Goal: Find specific page/section: Find specific page/section

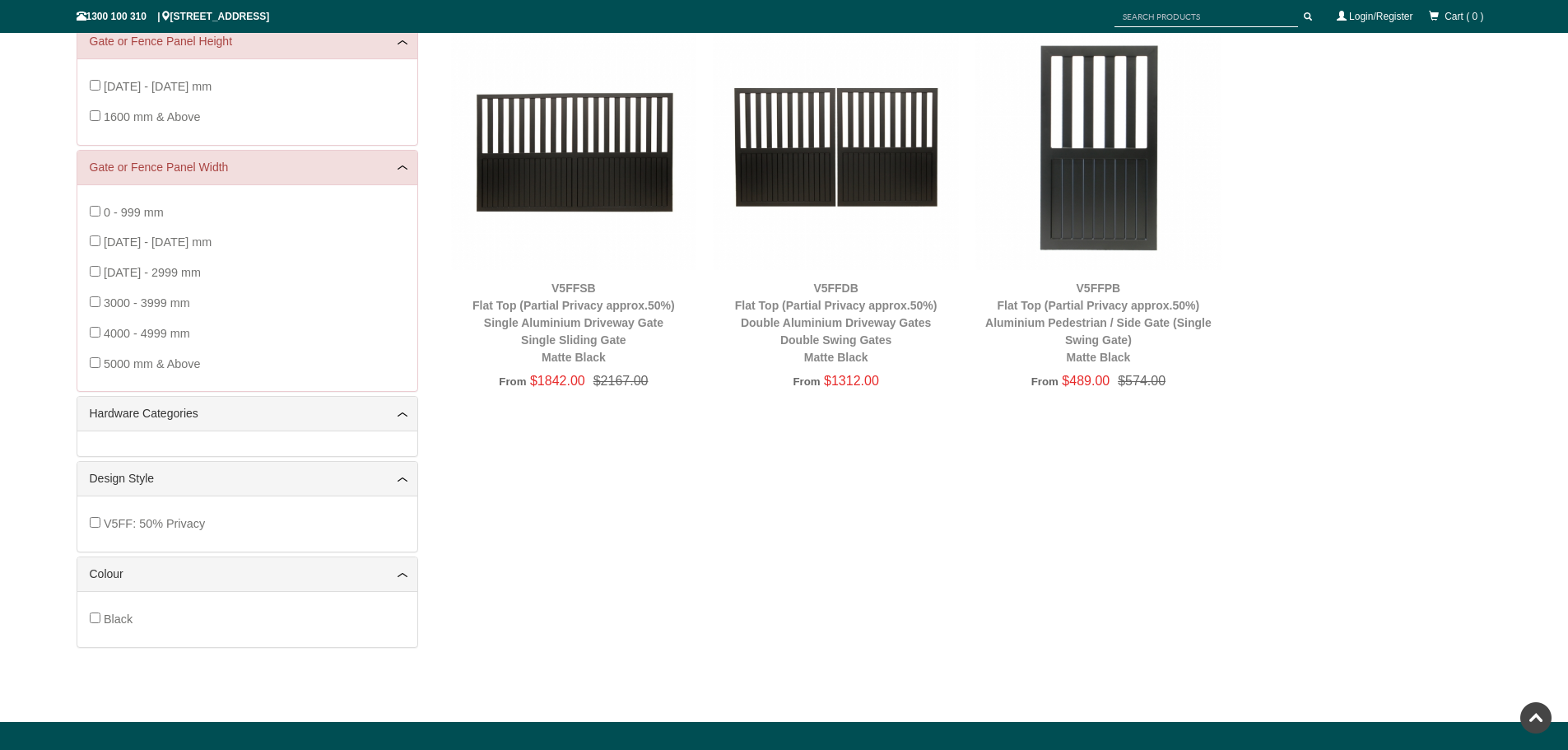
scroll to position [71, 0]
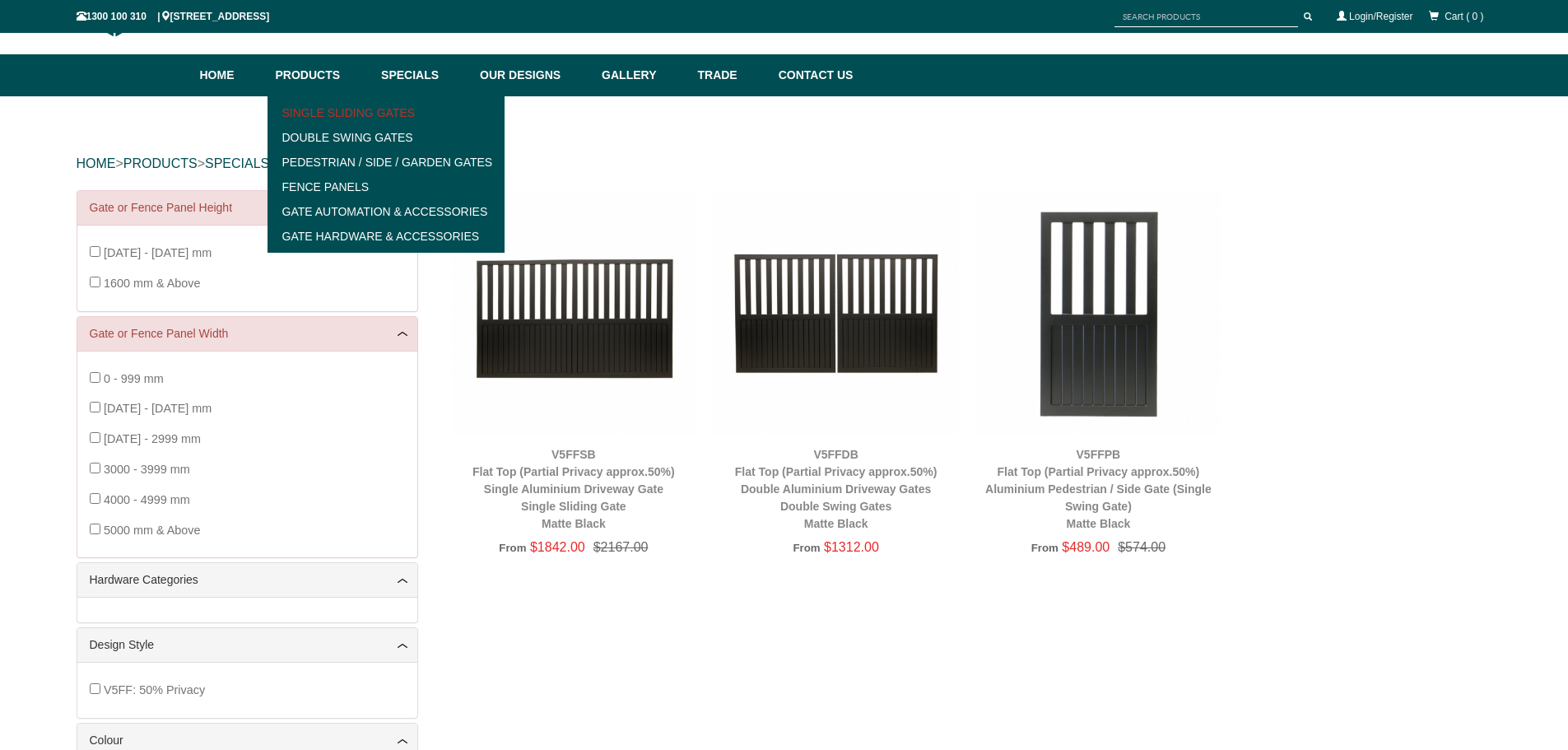
click at [343, 109] on link "Single Sliding Gates" at bounding box center [386, 113] width 228 height 25
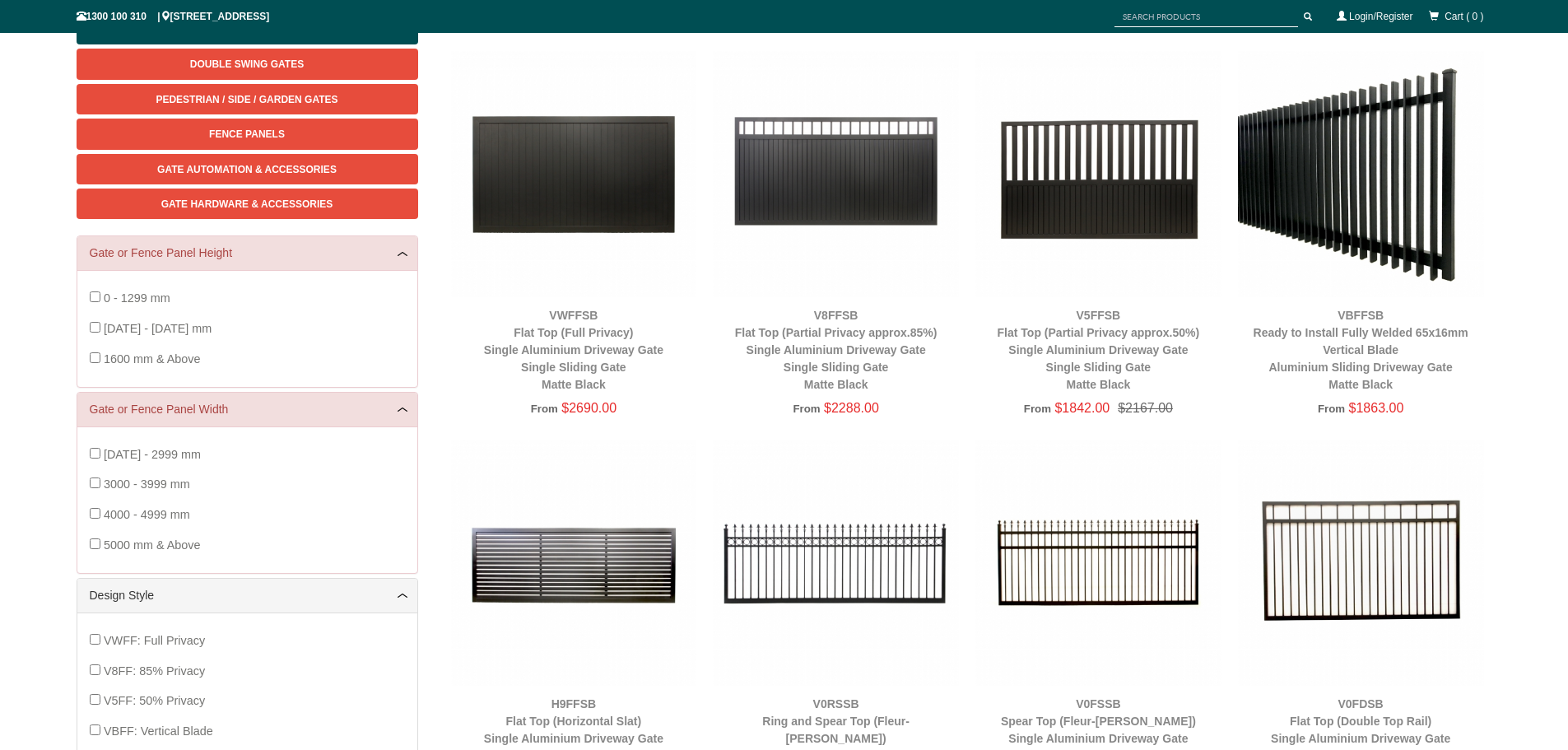
scroll to position [288, 0]
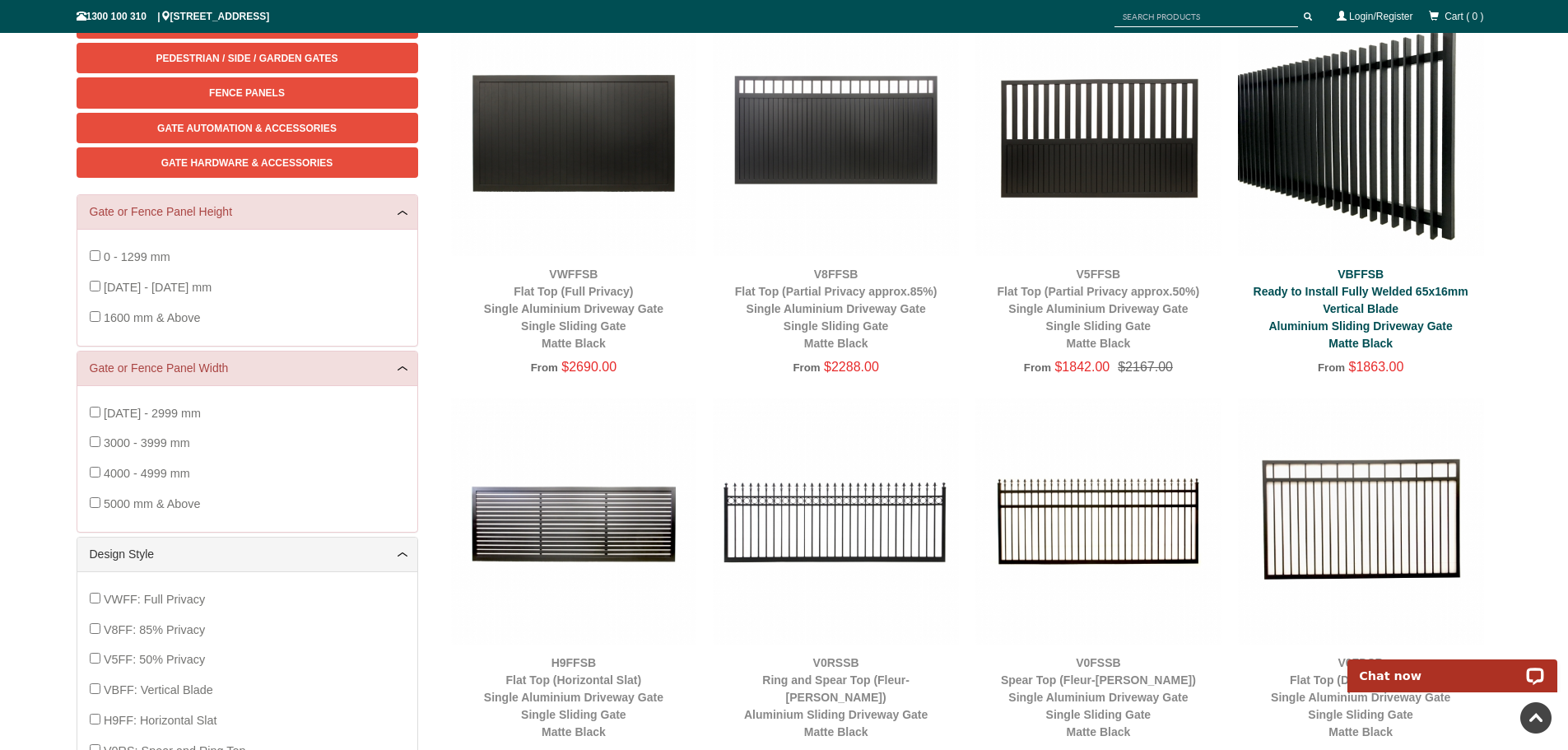
click at [1360, 303] on link "VBFFSB Ready to Install Fully Welded 65x16mm Vertical Blade Aluminium Sliding D…" at bounding box center [1360, 309] width 214 height 83
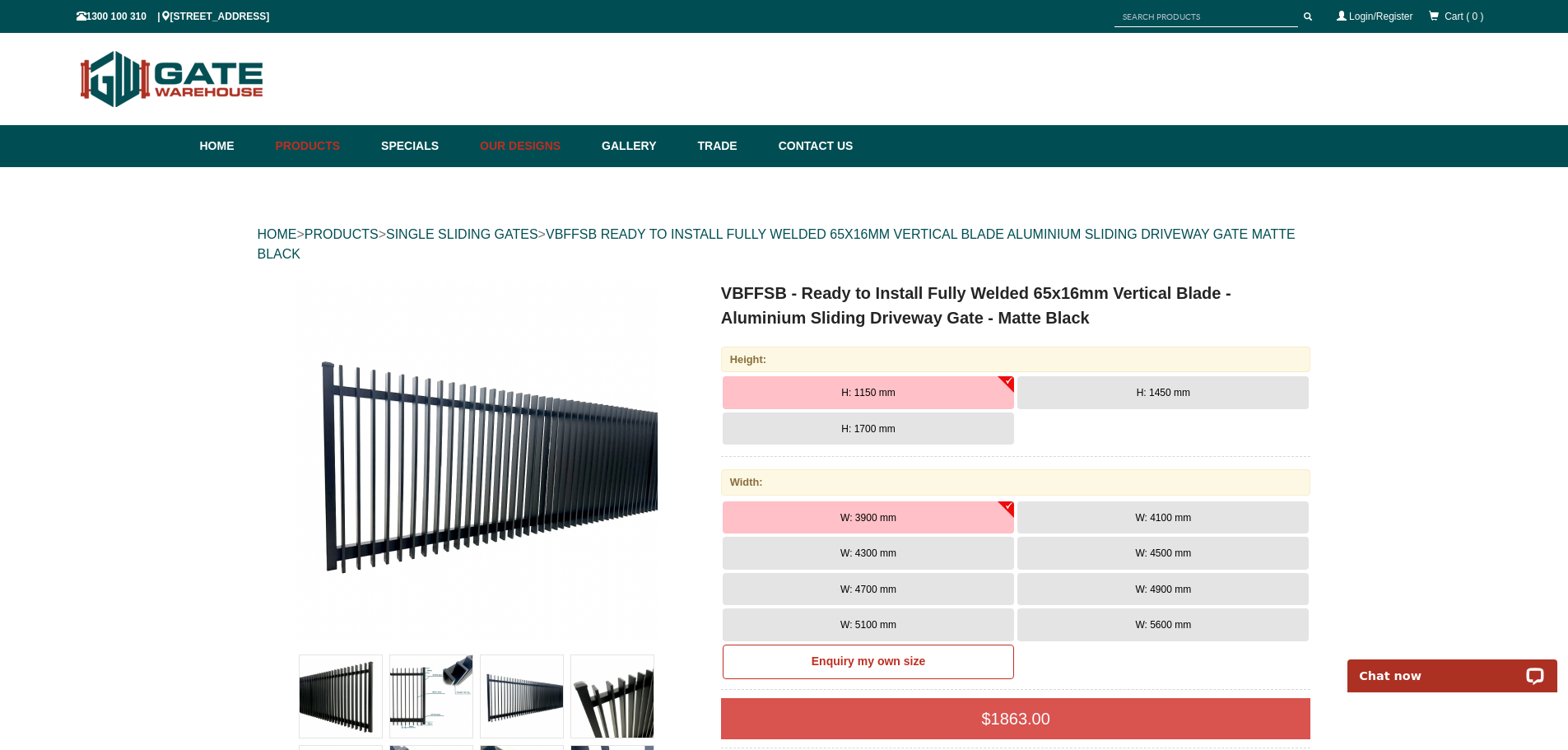
click at [542, 147] on link "Our Designs" at bounding box center [532, 146] width 122 height 42
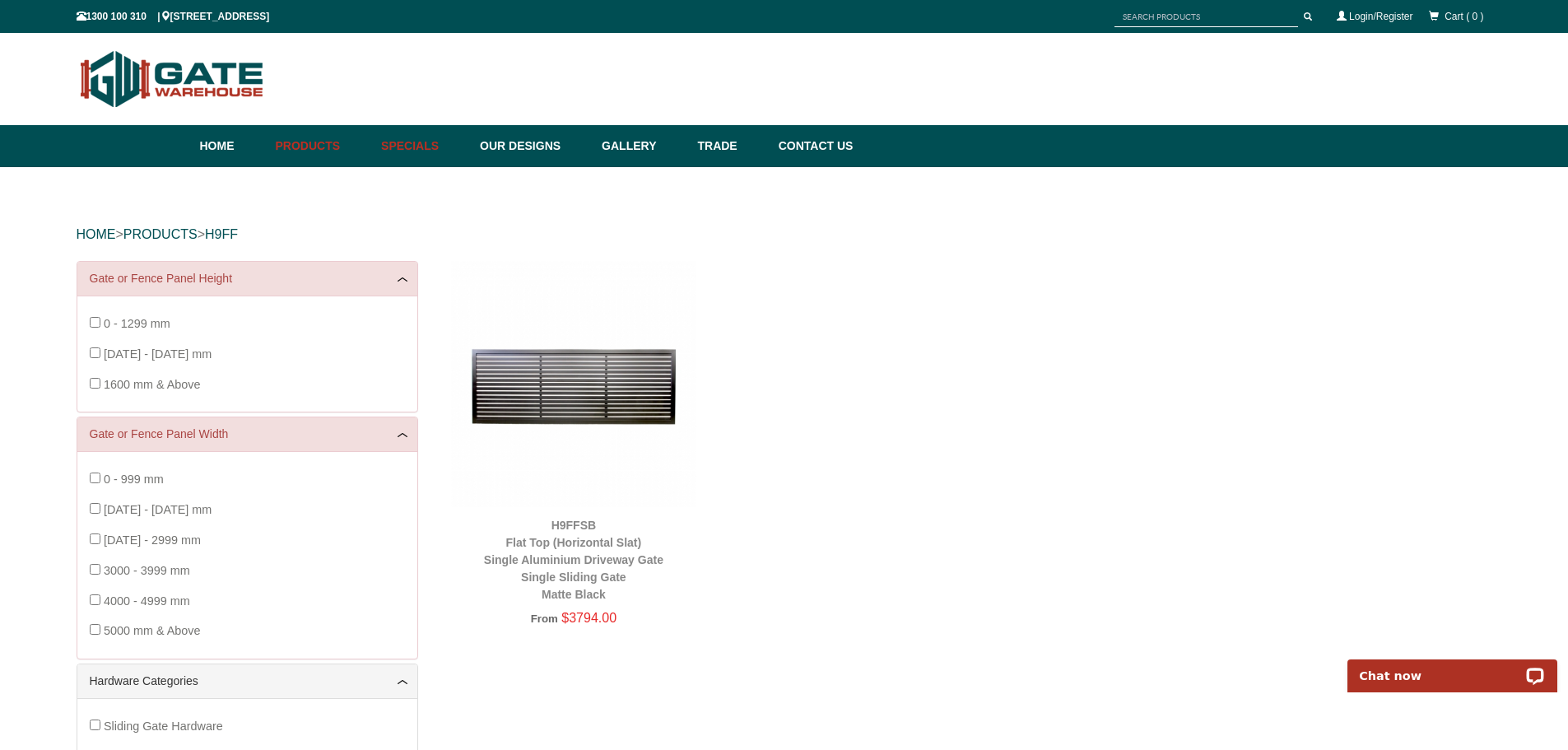
click at [416, 138] on link "Specials" at bounding box center [422, 146] width 98 height 42
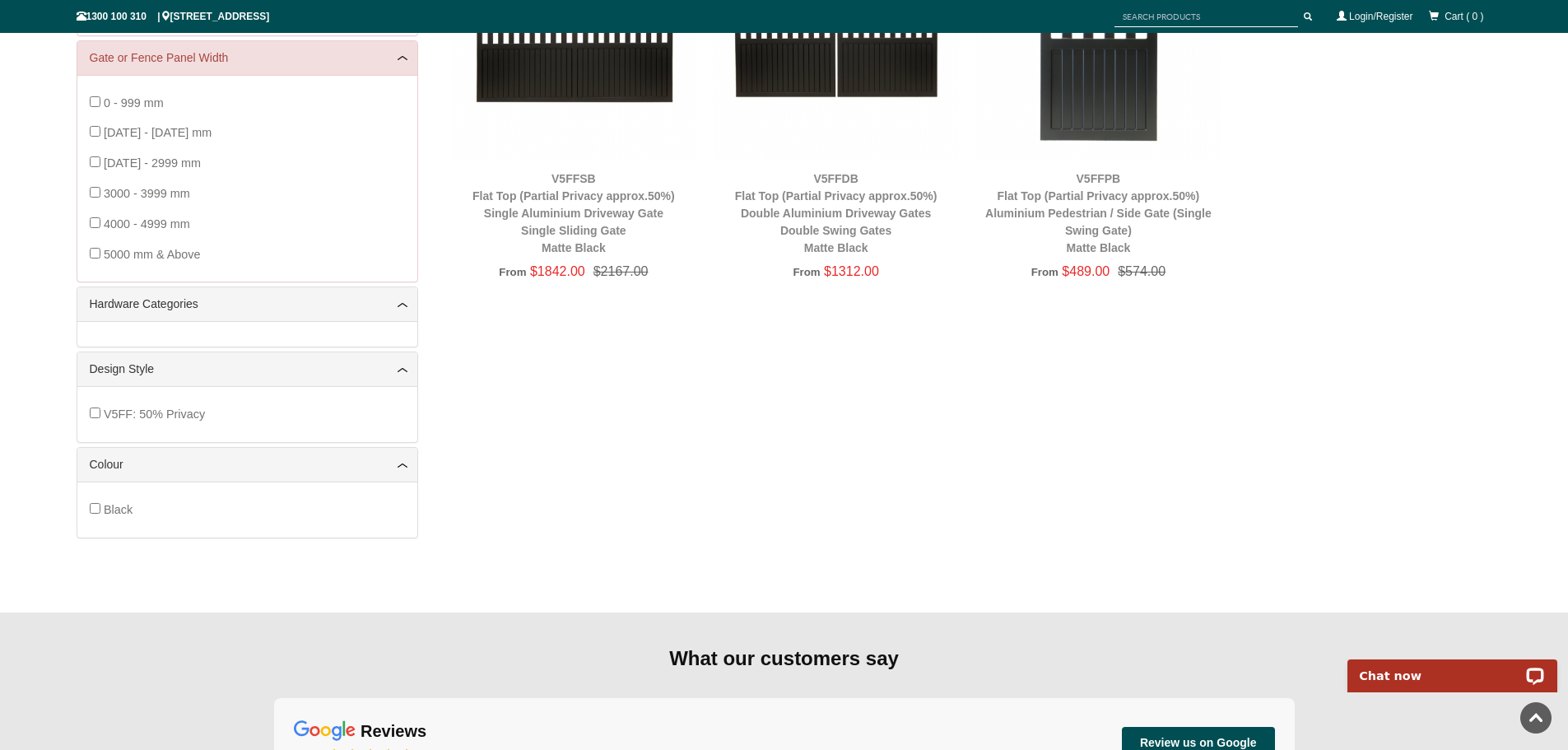
scroll to position [123, 0]
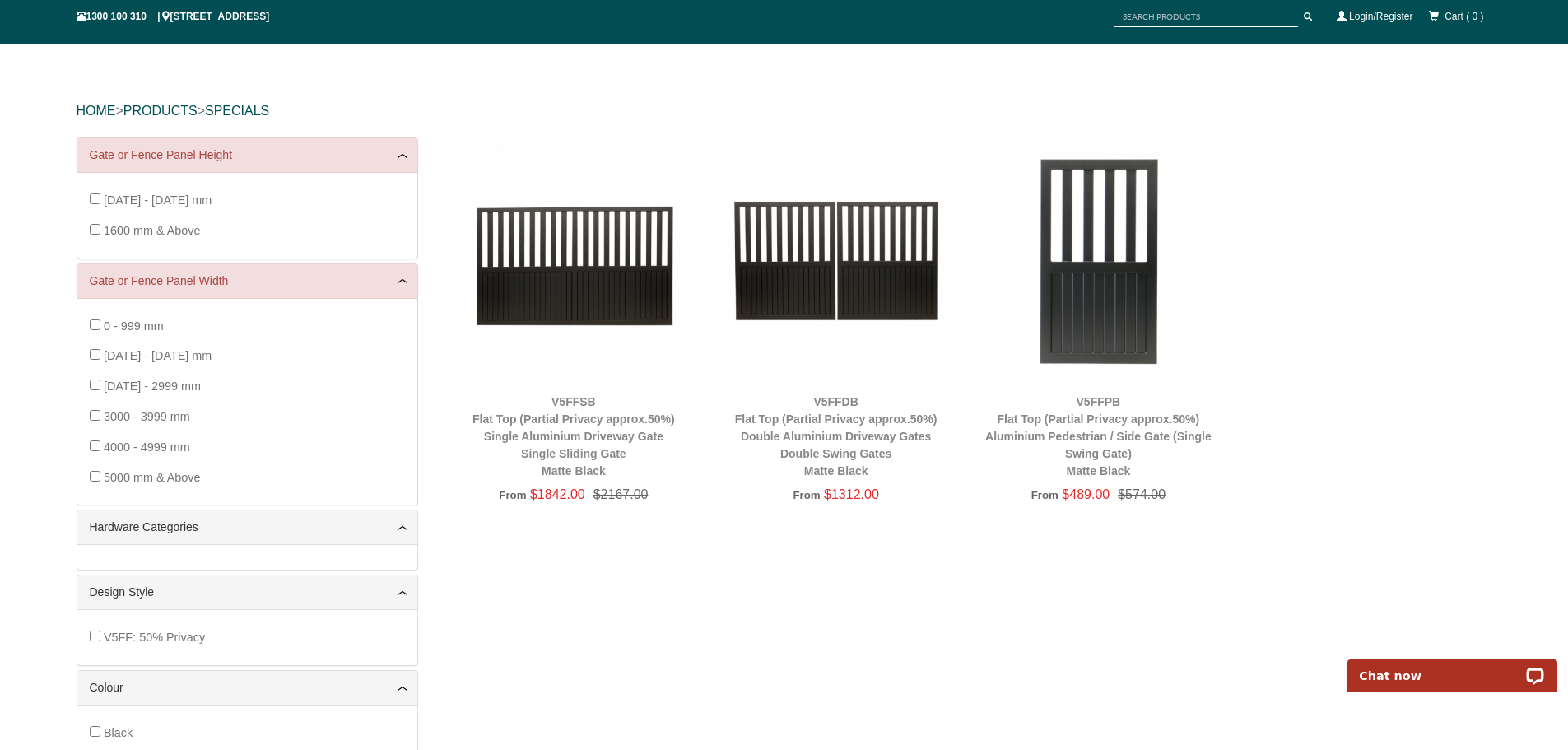
click at [406, 160] on div "Gate or Fence Panel Height" at bounding box center [247, 155] width 340 height 33
drag, startPoint x: 170, startPoint y: 144, endPoint x: 164, endPoint y: 150, distance: 8.5
click at [169, 146] on div "Gate or Fence Panel Height" at bounding box center [247, 155] width 340 height 33
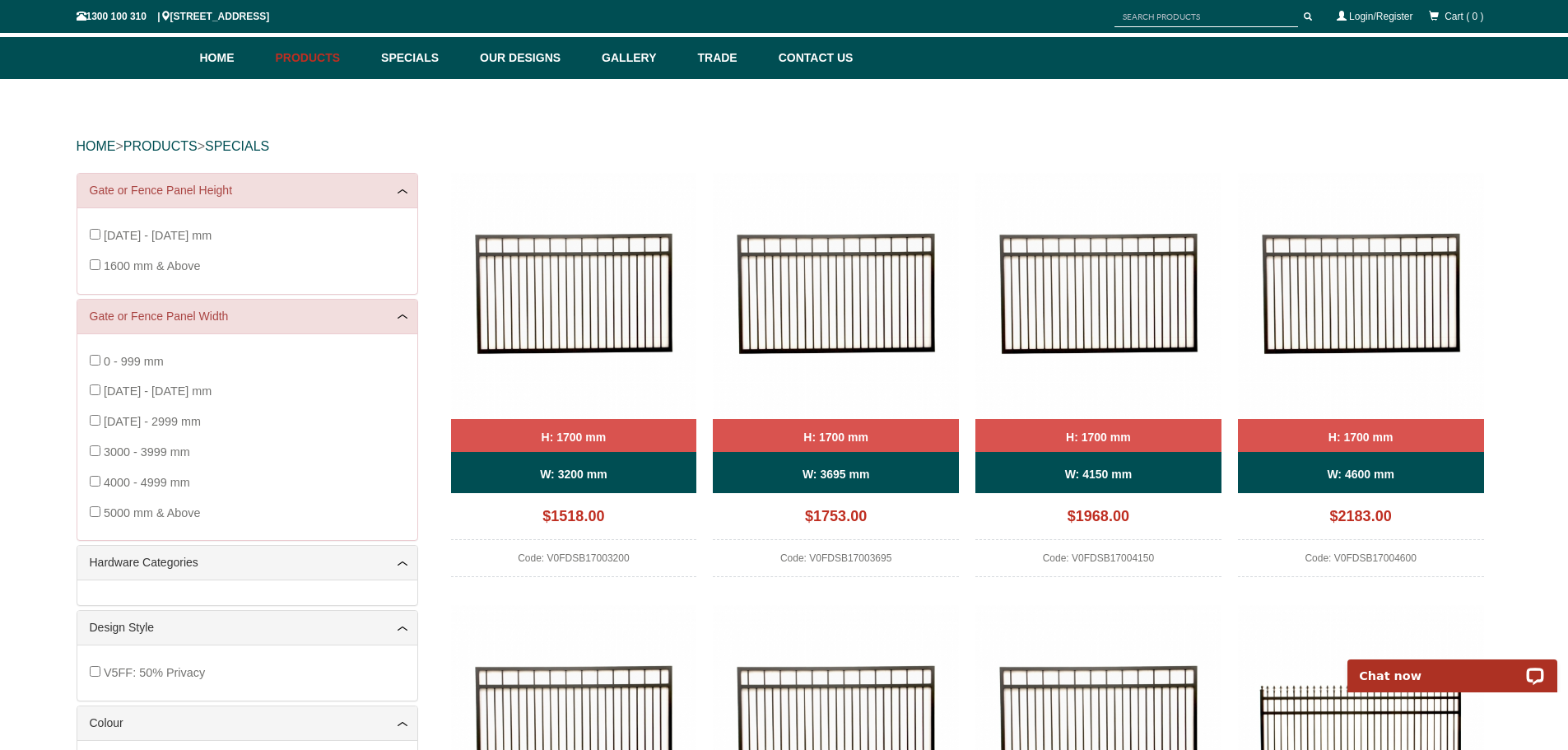
scroll to position [0, 0]
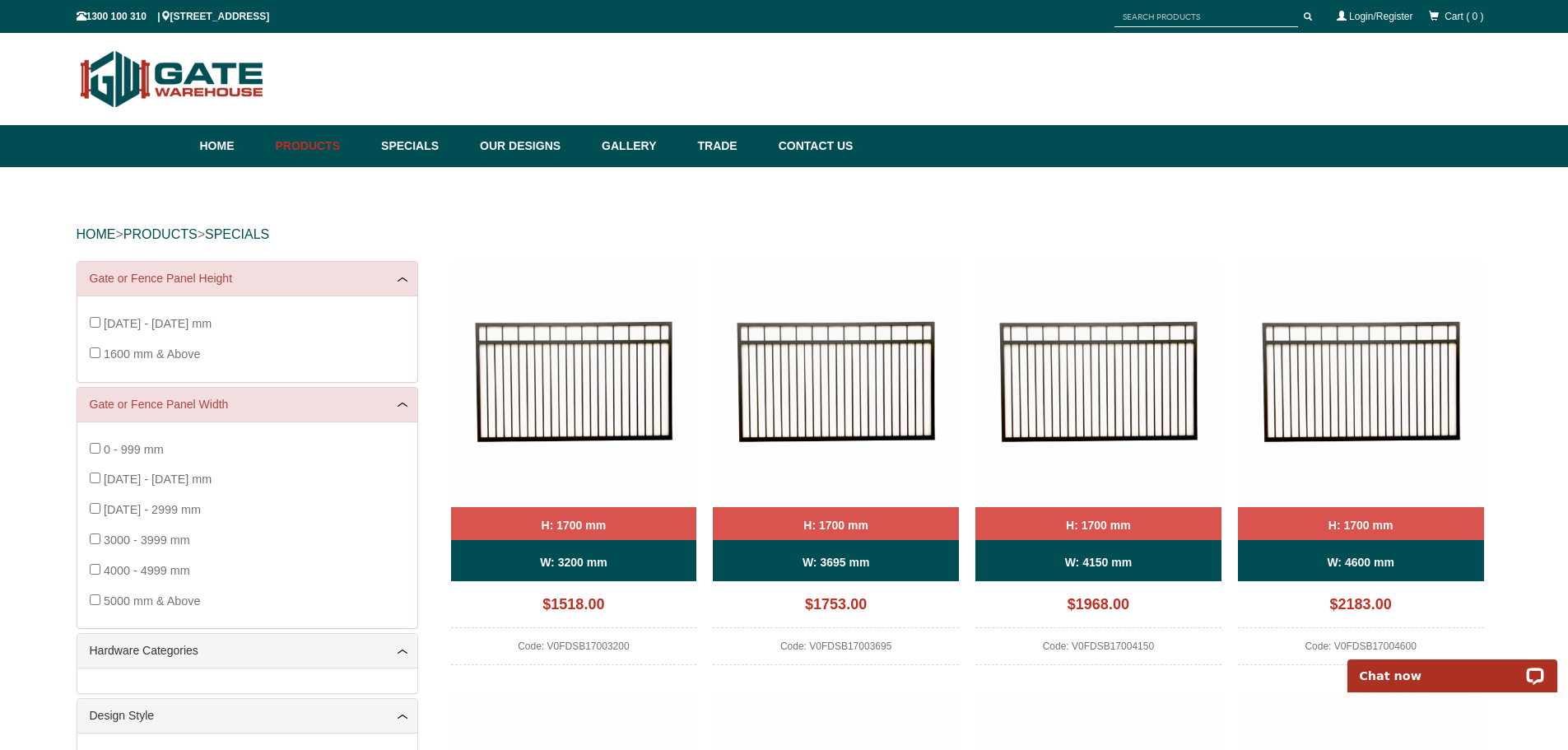
click at [102, 318] on div "[DATE] - [DATE] mm 1600 mm & Above" at bounding box center [248, 339] width 315 height 61
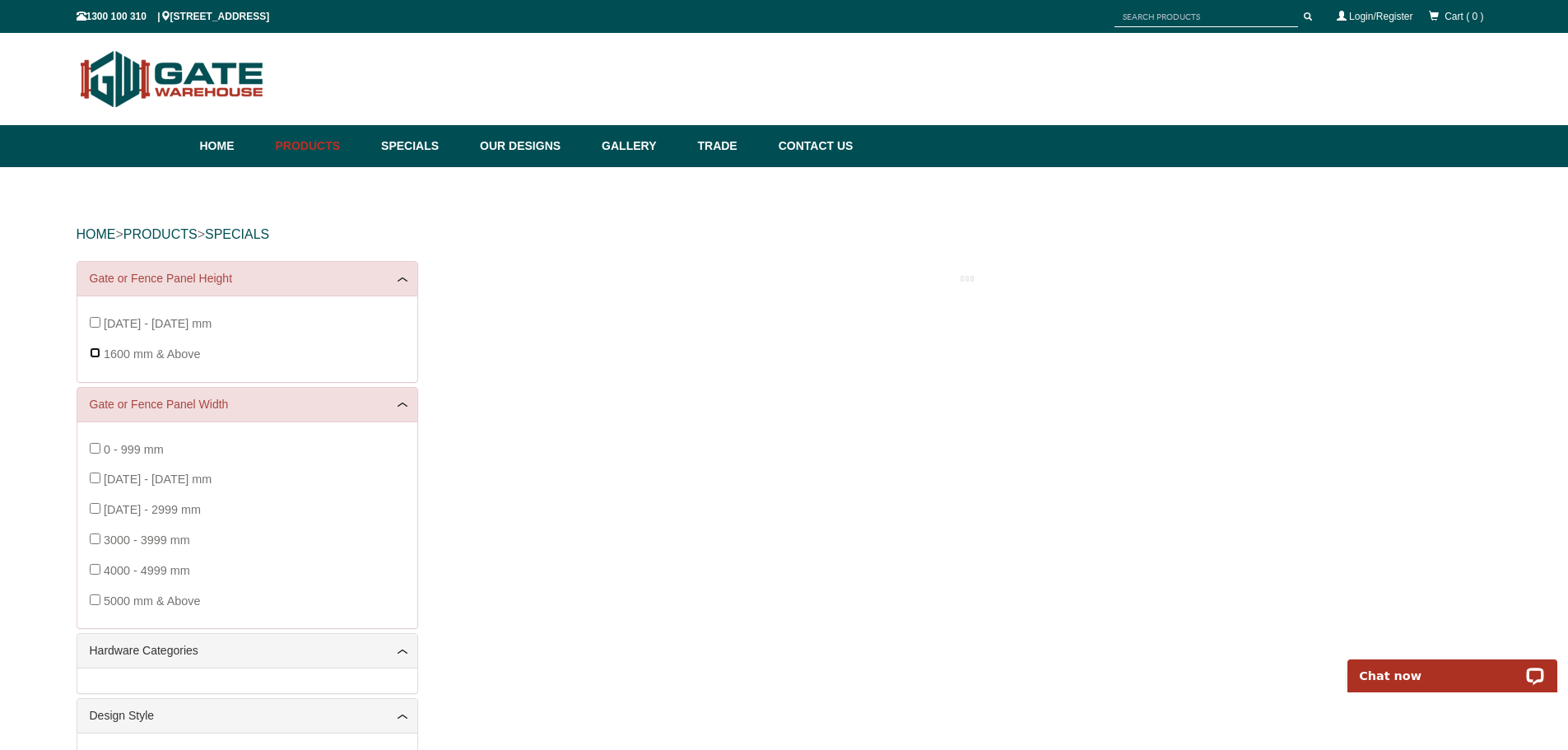
click at [97, 357] on div "[DATE] - [DATE] mm 1600 mm & Above" at bounding box center [248, 339] width 315 height 61
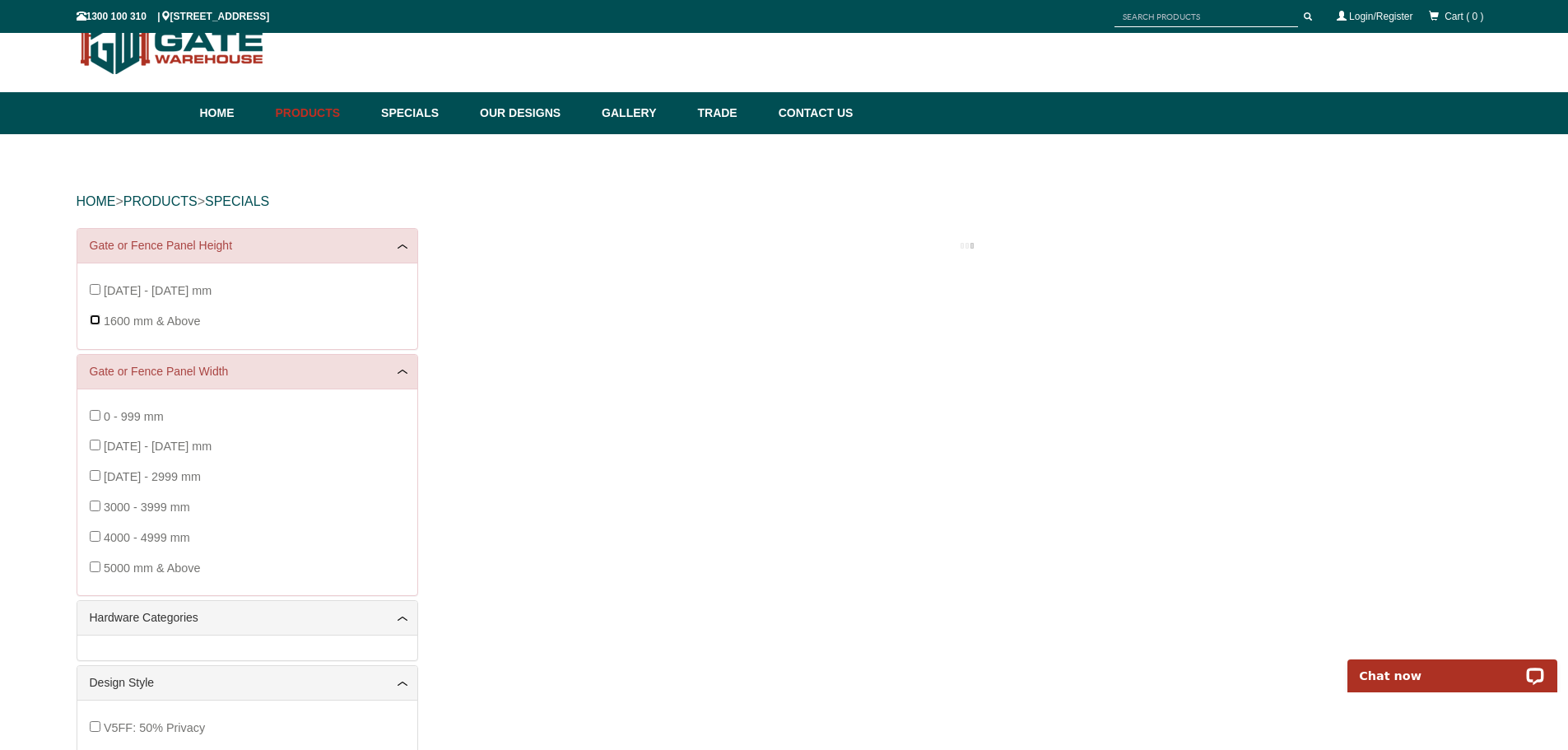
scroll to position [41, 0]
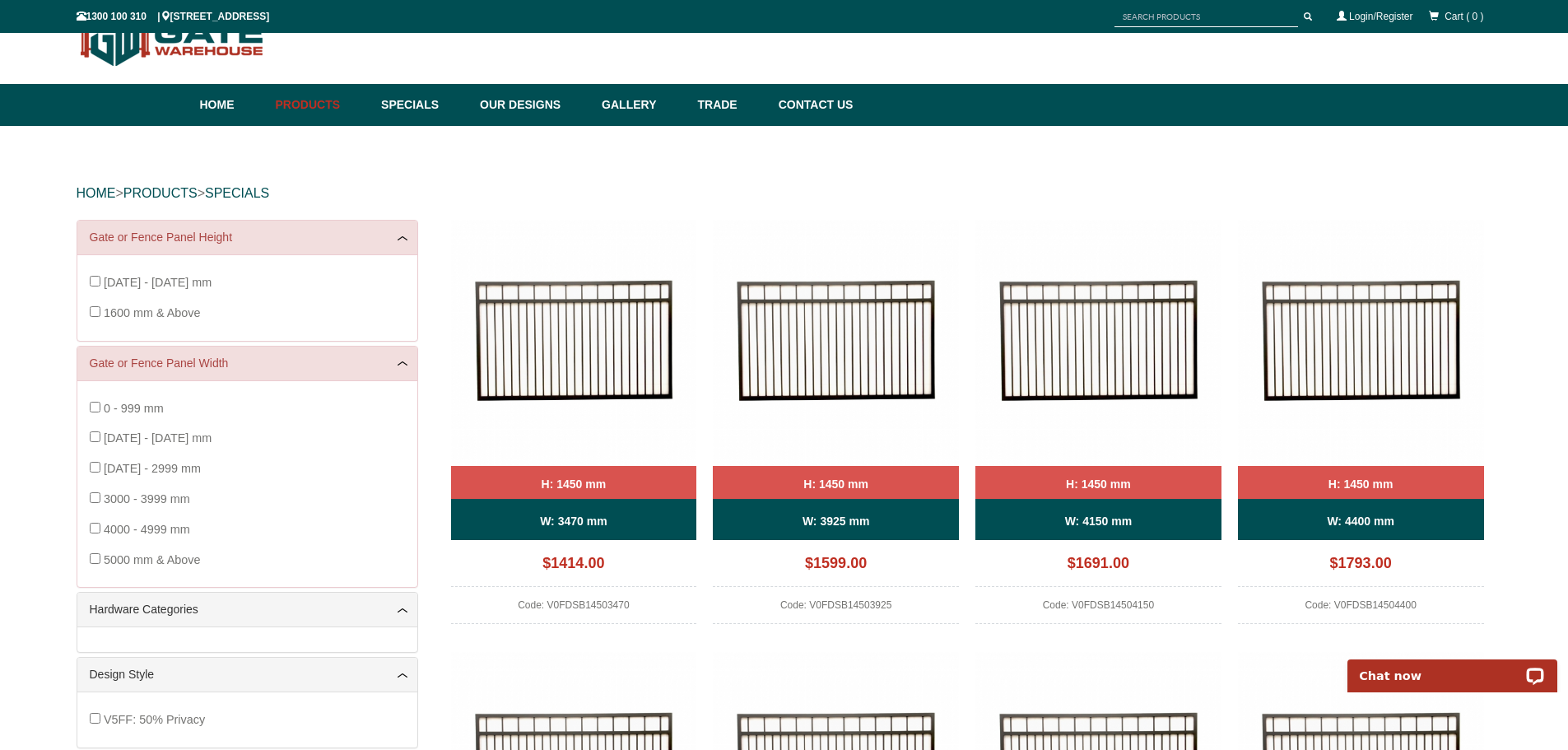
click at [98, 319] on div "[DATE] - [DATE] mm 1600 mm & Above" at bounding box center [248, 298] width 315 height 61
click at [97, 313] on div "[DATE] - [DATE] mm 1600 mm & Above" at bounding box center [248, 298] width 315 height 61
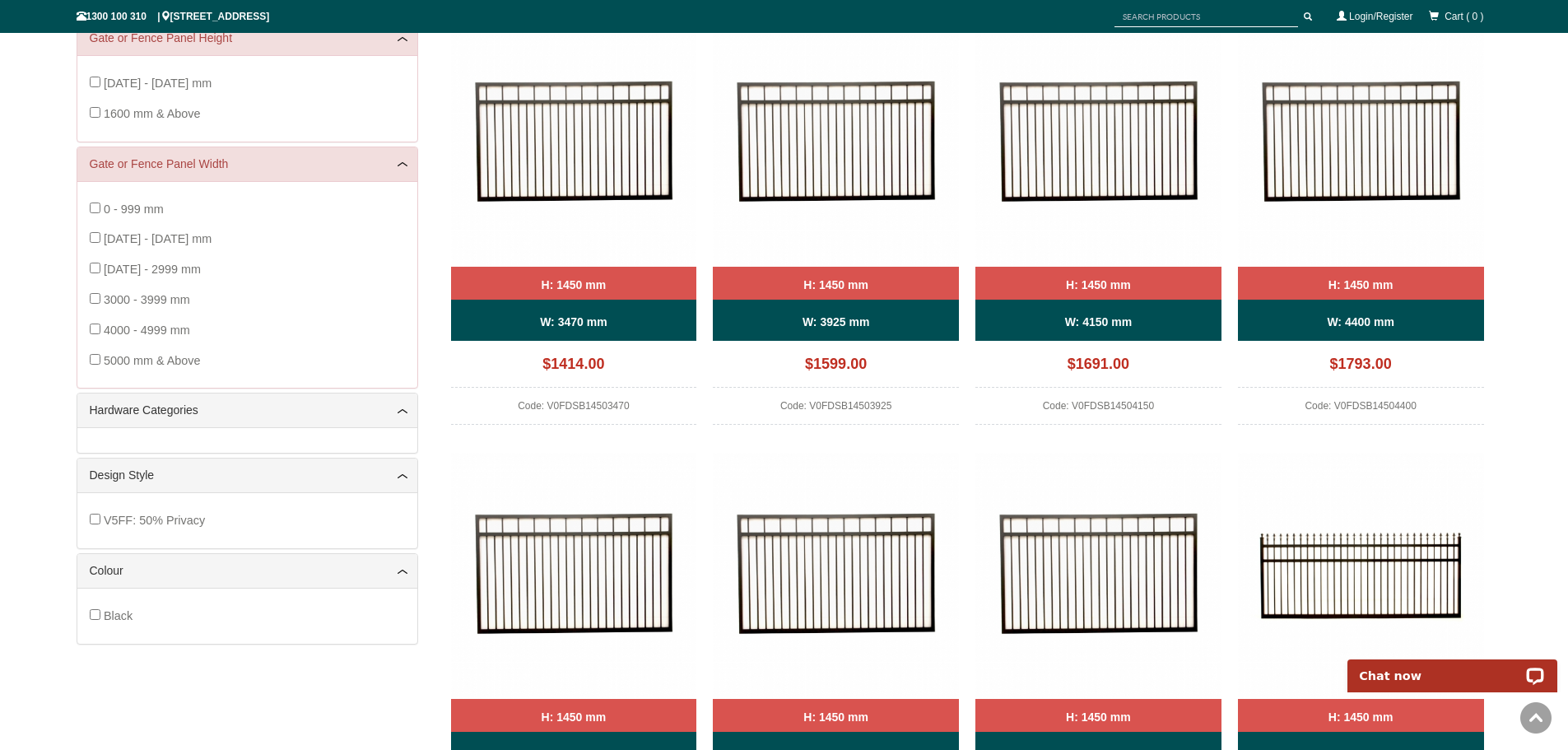
scroll to position [20, 0]
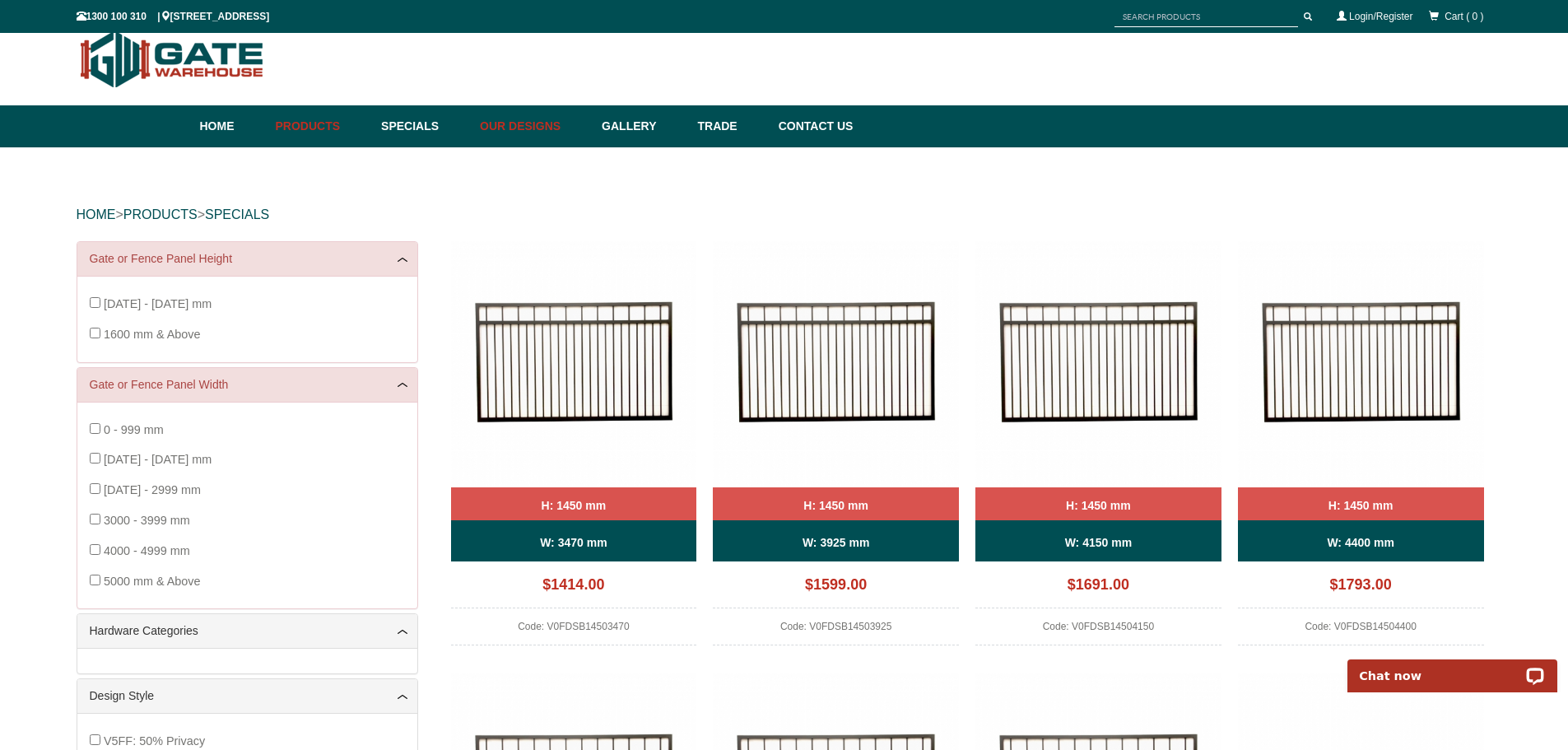
click at [533, 132] on link "Our Designs" at bounding box center [532, 126] width 122 height 42
